Goal: Complete application form

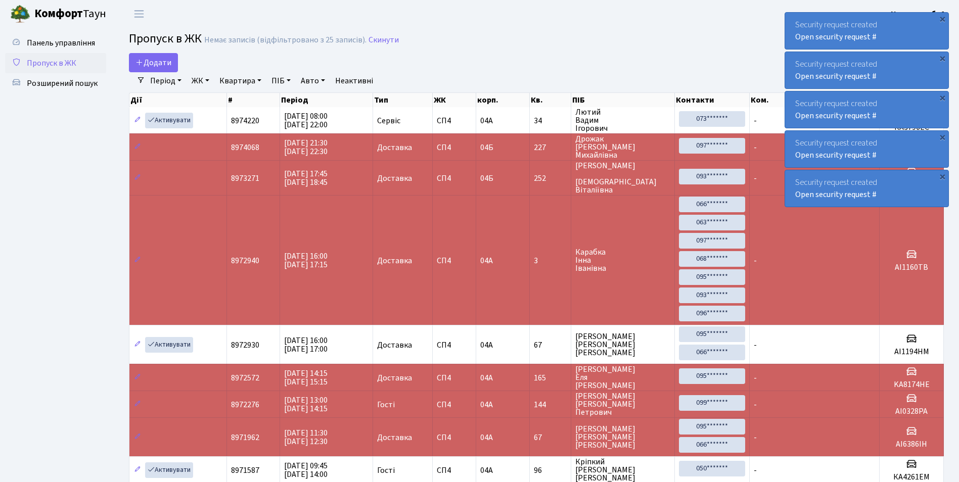
select select "25"
click at [160, 68] on link "Додати" at bounding box center [153, 62] width 49 height 19
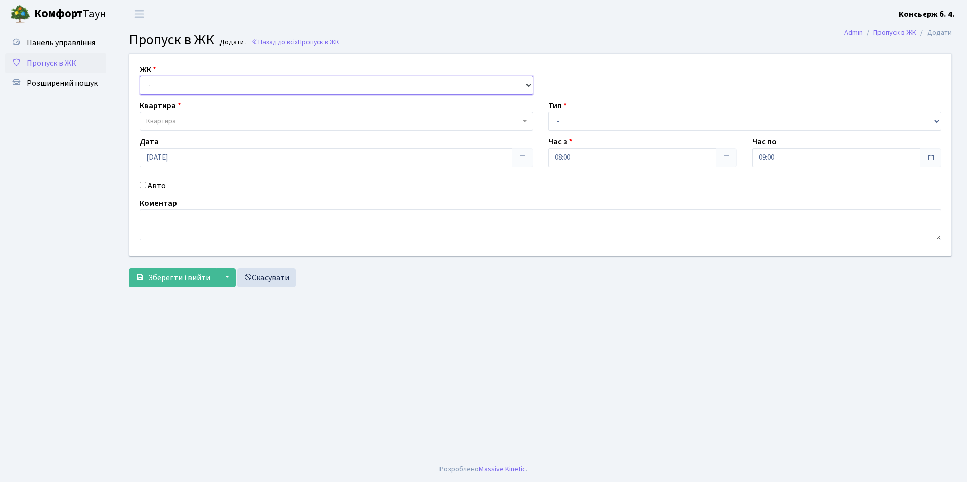
click at [178, 77] on select "- [STREET_ADDRESS]" at bounding box center [336, 85] width 393 height 19
select select "325"
click at [140, 76] on select "- [STREET_ADDRESS]" at bounding box center [336, 85] width 393 height 19
select select
click at [187, 121] on span "Квартира" at bounding box center [333, 121] width 374 height 10
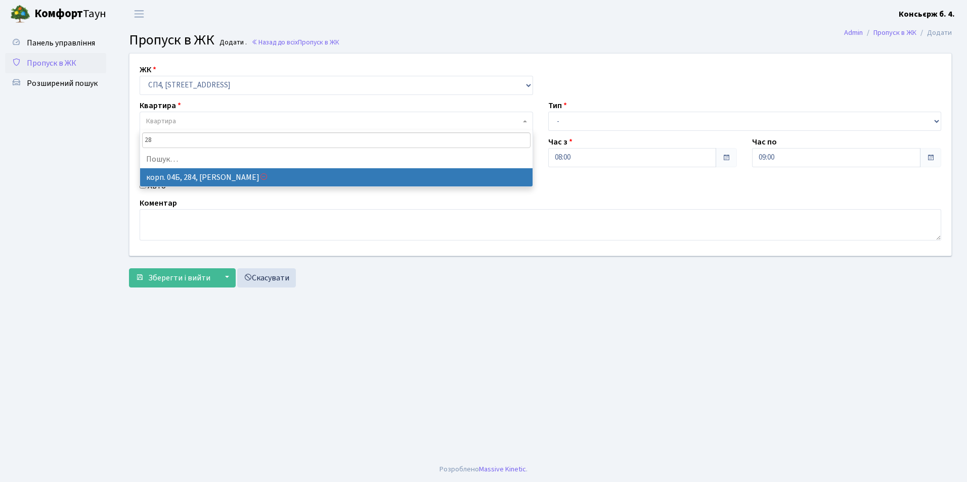
type input "2"
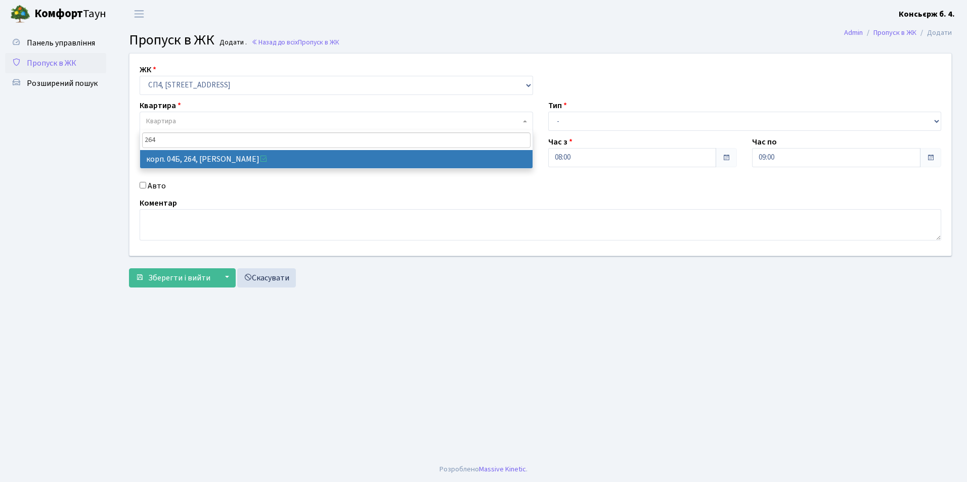
type input "264"
select select "21292"
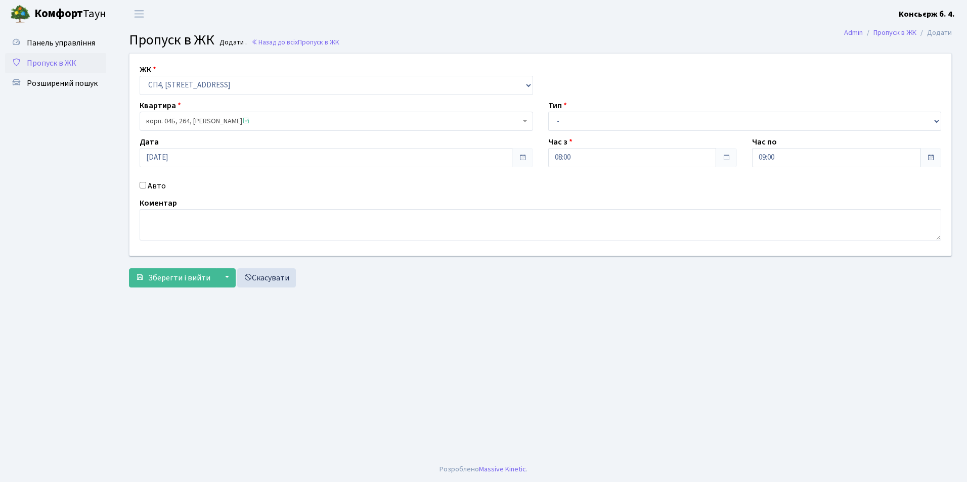
click at [142, 186] on input "Авто" at bounding box center [143, 185] width 7 height 7
checkbox input "true"
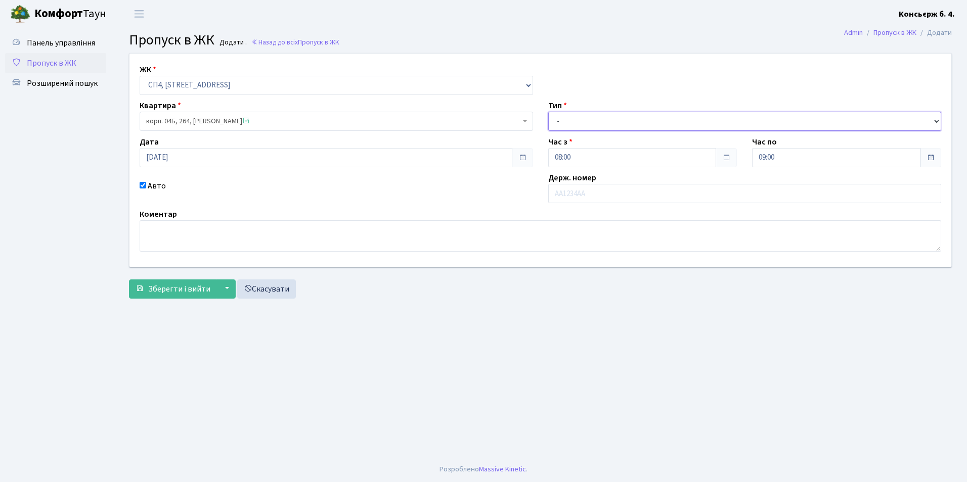
click at [617, 119] on select "- Доставка Таксі Гості Сервіс" at bounding box center [744, 121] width 393 height 19
select select "1"
click at [548, 112] on select "- Доставка Таксі Гості Сервіс" at bounding box center [744, 121] width 393 height 19
click at [583, 190] on input "text" at bounding box center [744, 193] width 393 height 19
type input "[PERSON_NAME]"
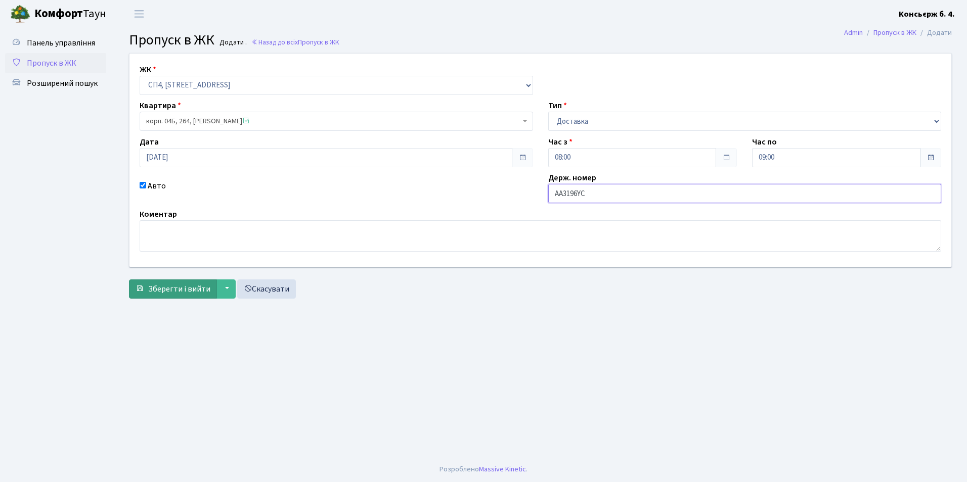
type input "АА3196YC"
click at [165, 286] on span "Зберегти і вийти" at bounding box center [179, 289] width 62 height 11
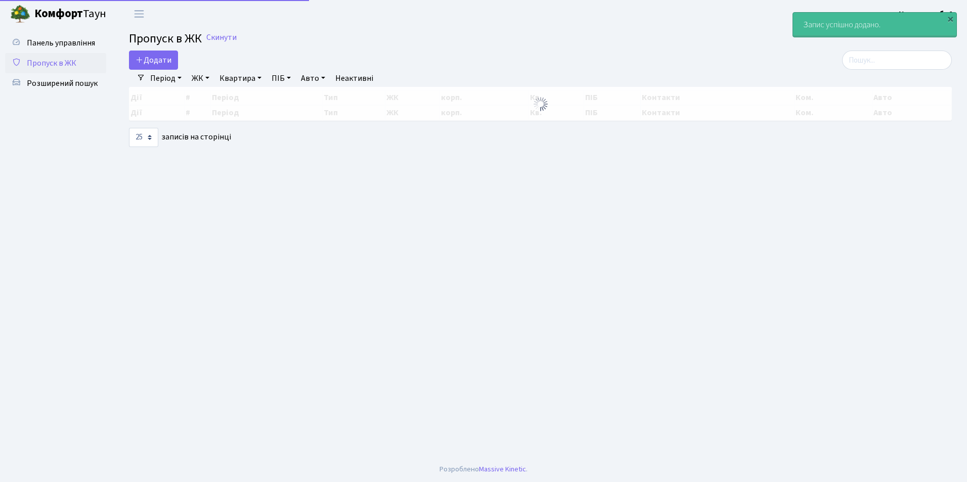
select select "25"
